Goal: Check status: Check status

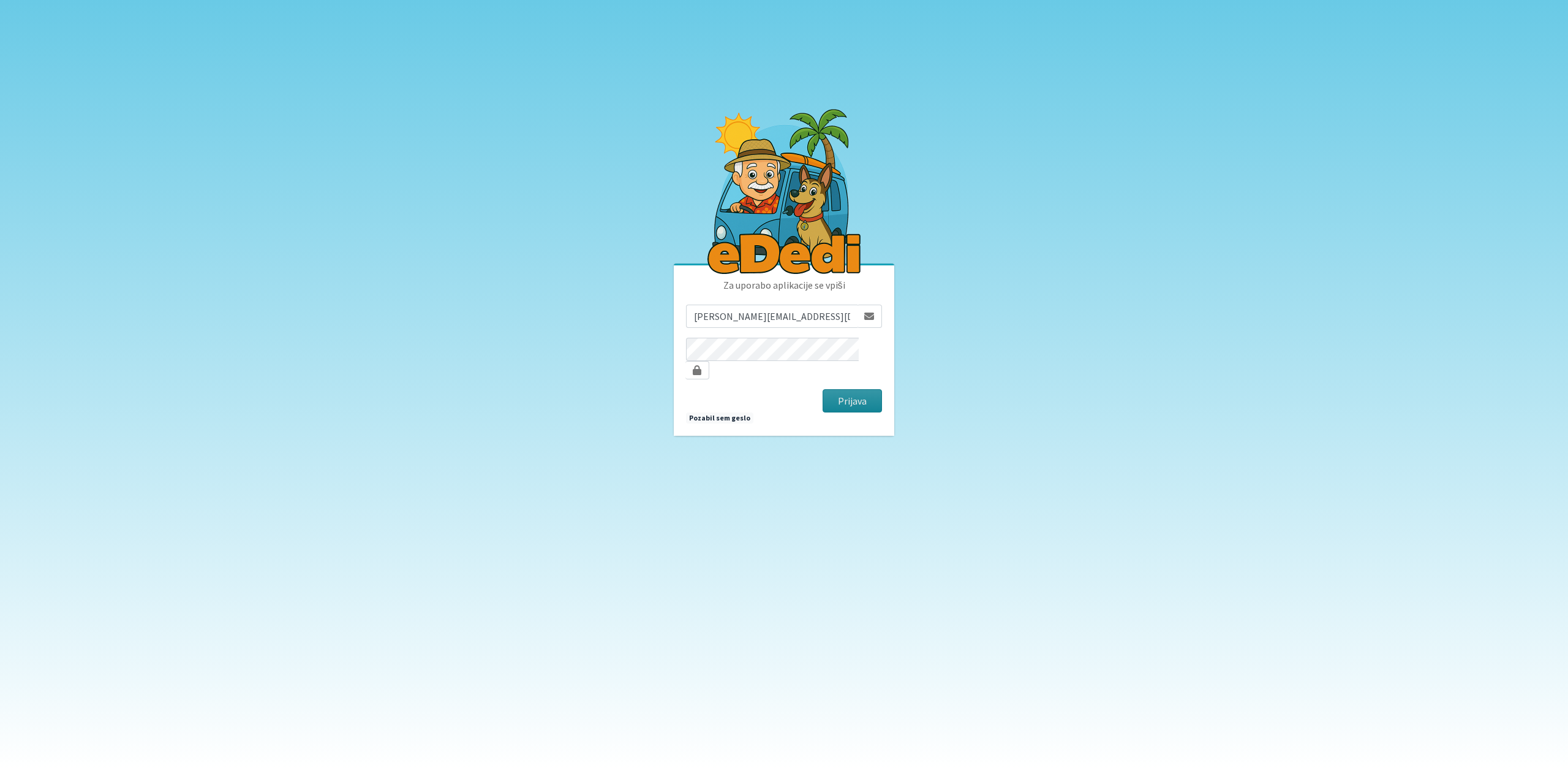
click at [858, 396] on button "Prijava" at bounding box center [852, 400] width 59 height 24
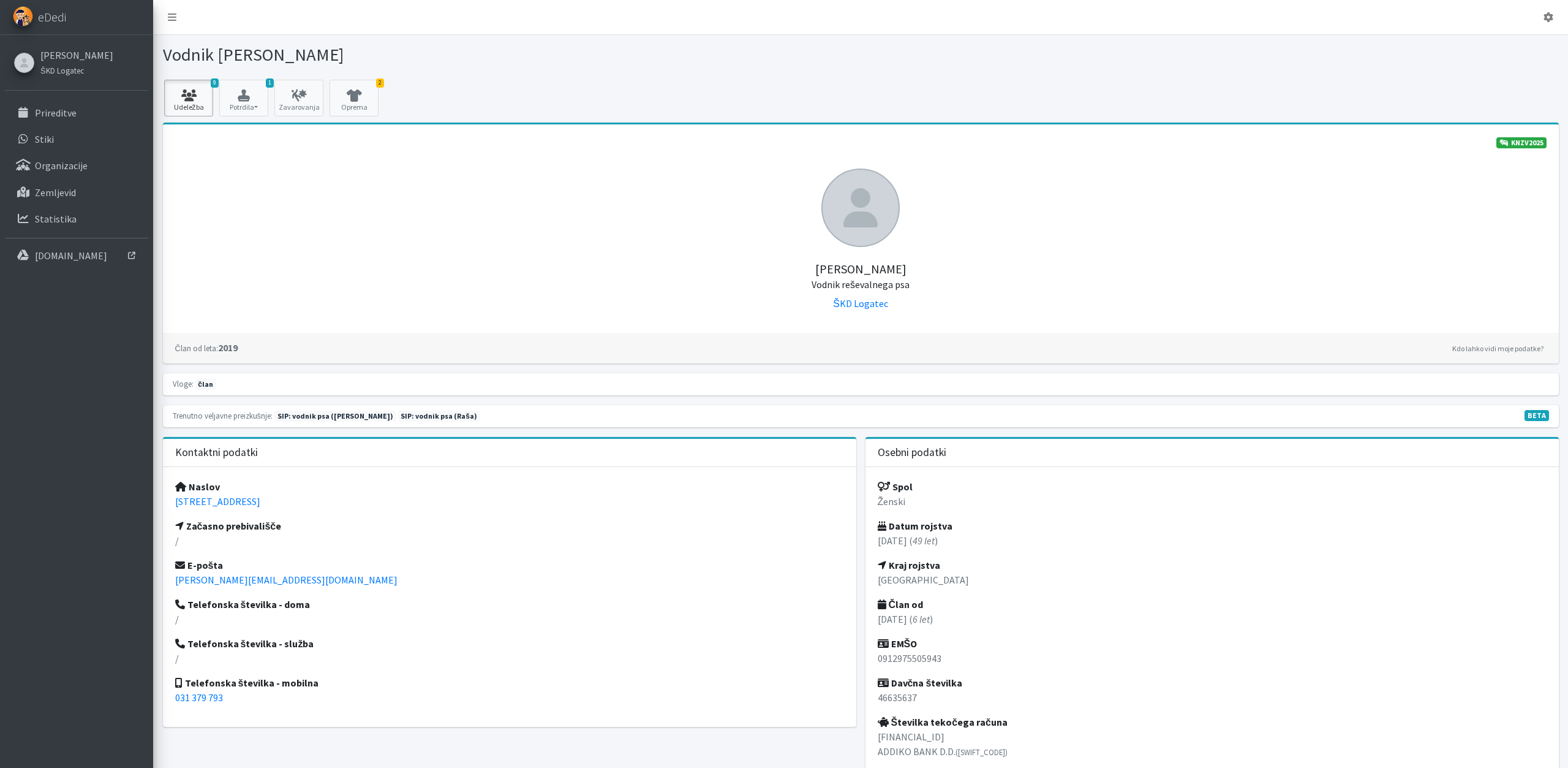
click at [202, 81] on link "9 Udeležba" at bounding box center [188, 98] width 49 height 37
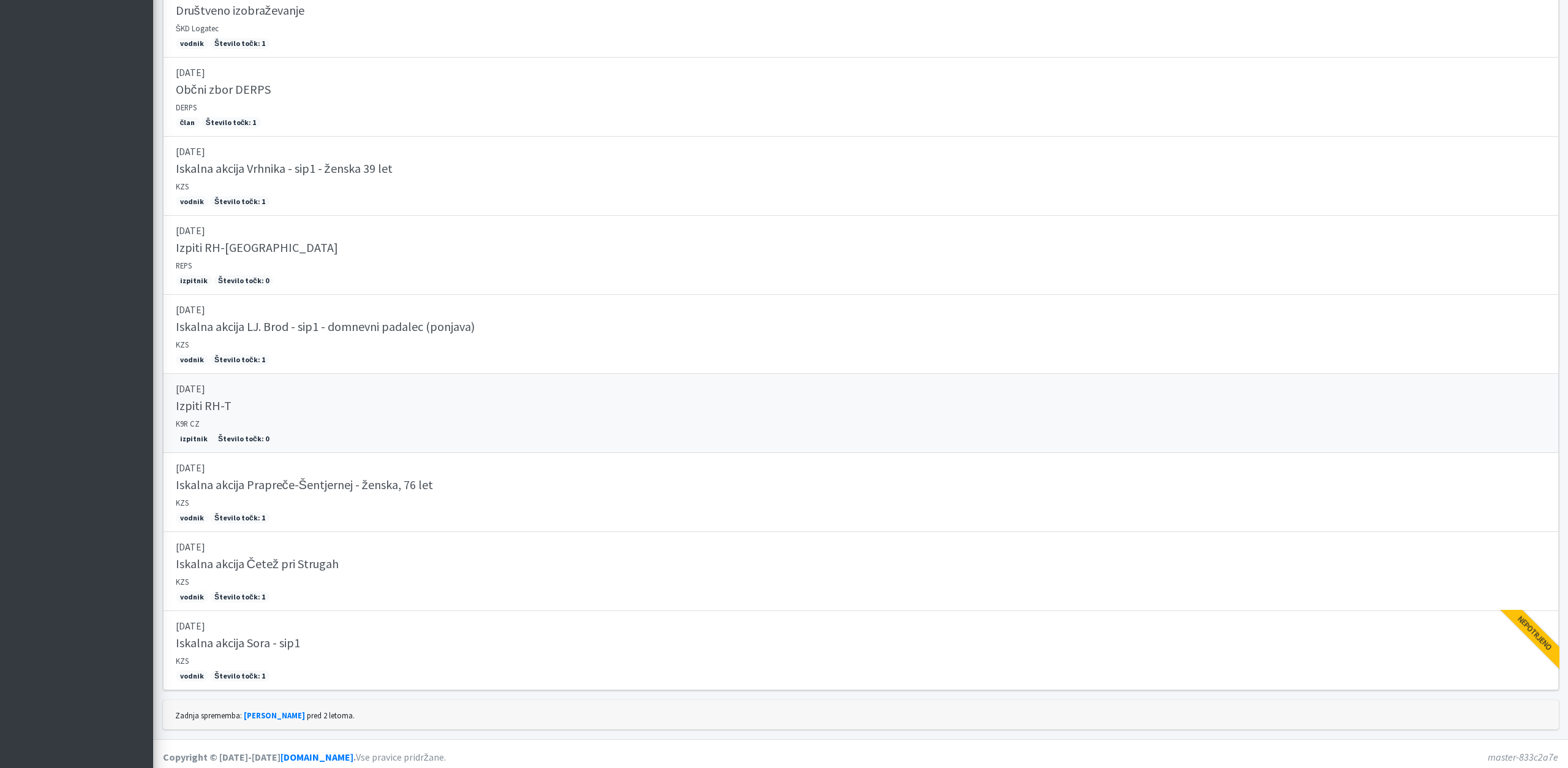
scroll to position [444, 0]
click at [480, 655] on link "19.07.2025 Iskalna akcija Sora - sip1 KZS vodnik Število točk: 1 Nepotrjeno" at bounding box center [860, 648] width 1396 height 79
